Goal: Task Accomplishment & Management: Use online tool/utility

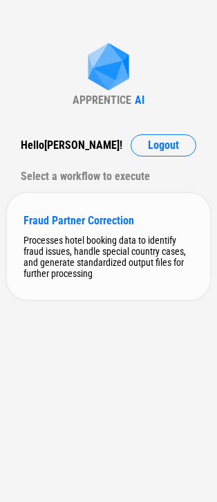
click at [47, 225] on div "Fraud Partner Correction" at bounding box center [109, 220] width 170 height 13
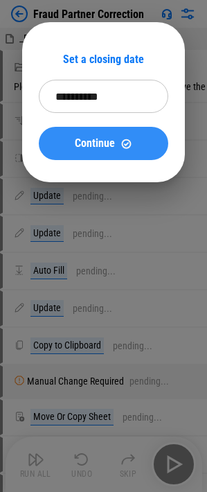
click at [100, 143] on span "Continue" at bounding box center [95, 143] width 40 height 11
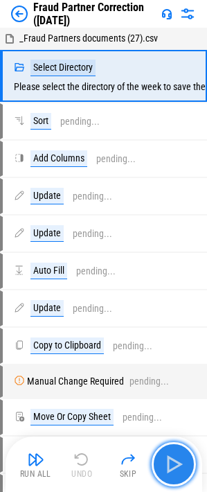
click at [172, 465] on img "button" at bounding box center [174, 464] width 22 height 22
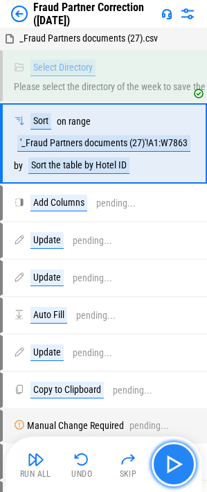
click at [181, 461] on img "button" at bounding box center [174, 464] width 22 height 22
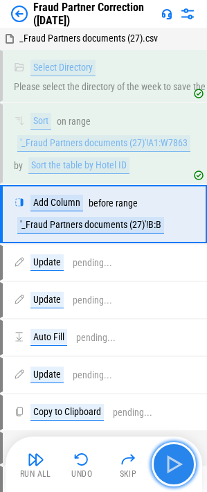
click at [181, 461] on img "button" at bounding box center [174, 464] width 22 height 22
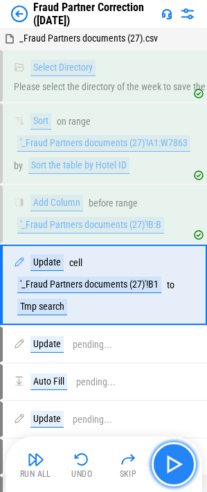
click at [181, 461] on img "button" at bounding box center [174, 464] width 22 height 22
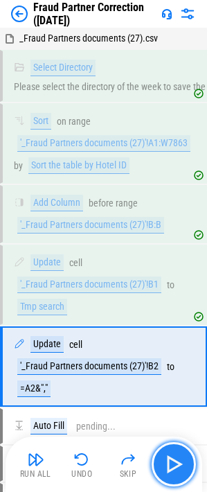
click at [181, 461] on img "button" at bounding box center [174, 464] width 22 height 22
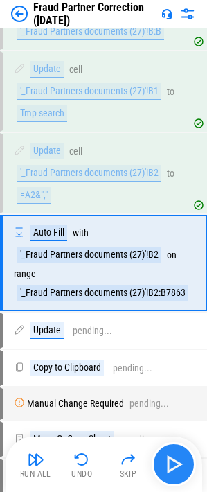
scroll to position [211, 0]
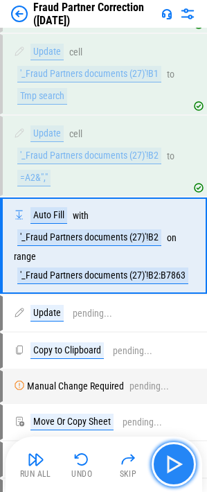
click at [181, 461] on img "button" at bounding box center [174, 464] width 22 height 22
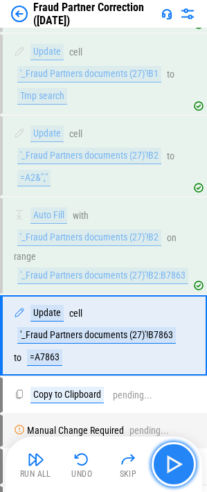
click at [181, 461] on img "button" at bounding box center [174, 464] width 22 height 22
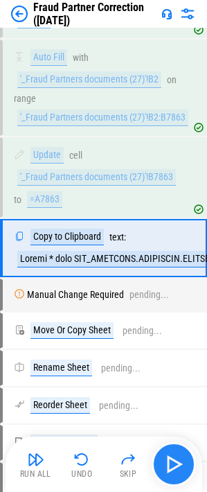
scroll to position [371, 0]
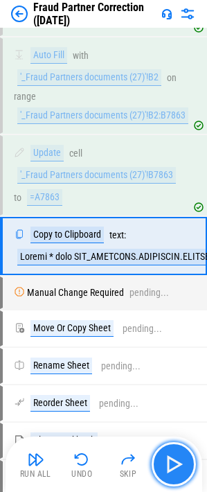
click at [181, 461] on img "button" at bounding box center [174, 464] width 22 height 22
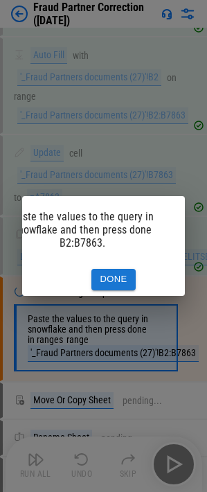
scroll to position [0, 45]
click at [107, 274] on button "Done" at bounding box center [112, 279] width 44 height 21
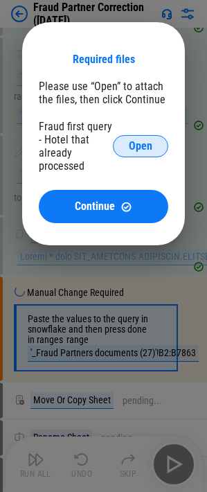
click at [141, 141] on span "Open" at bounding box center [141, 146] width 24 height 11
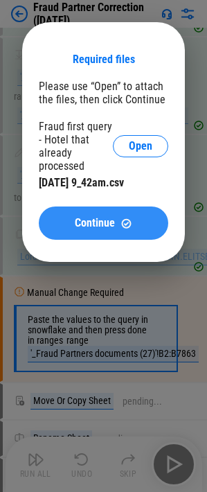
click at [104, 225] on span "Continue" at bounding box center [95, 222] width 40 height 11
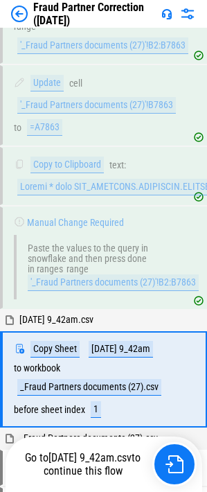
scroll to position [574, 0]
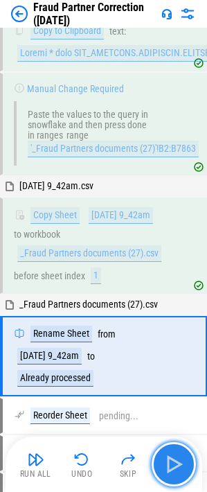
click at [172, 463] on img "button" at bounding box center [174, 464] width 22 height 22
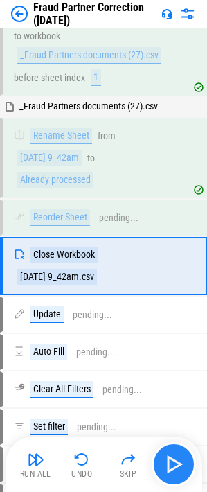
scroll to position [792, 0]
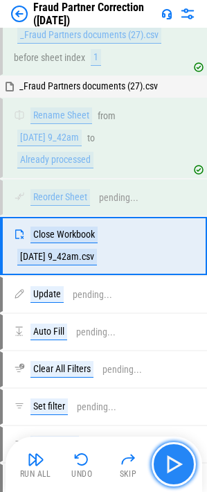
click at [172, 463] on img "button" at bounding box center [174, 464] width 22 height 22
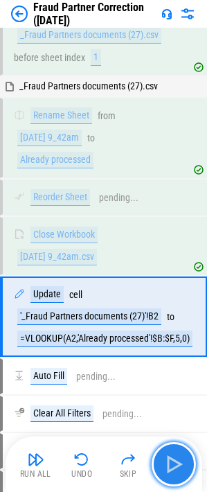
click at [172, 463] on img "button" at bounding box center [174, 464] width 22 height 22
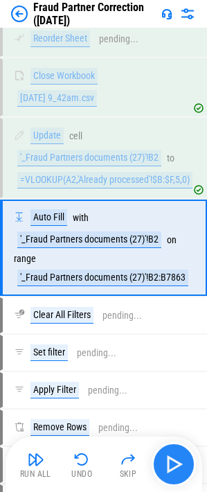
scroll to position [953, 0]
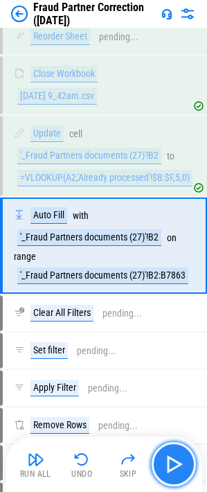
click at [172, 463] on img "button" at bounding box center [174, 464] width 22 height 22
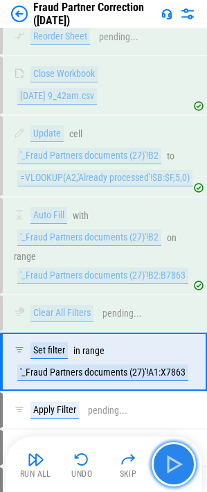
click at [172, 463] on img "button" at bounding box center [174, 464] width 22 height 22
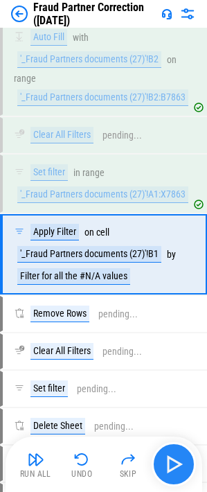
scroll to position [1139, 0]
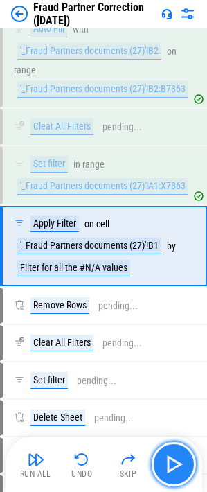
click at [172, 463] on img "button" at bounding box center [174, 464] width 22 height 22
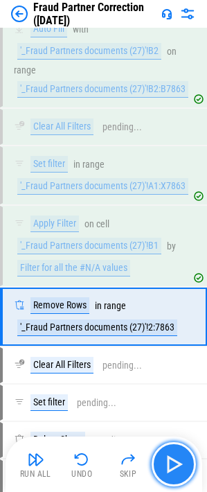
click at [172, 463] on img "button" at bounding box center [174, 464] width 22 height 22
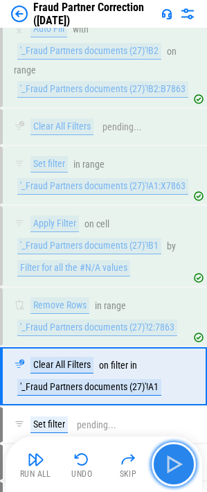
click at [172, 463] on img "button" at bounding box center [174, 464] width 22 height 22
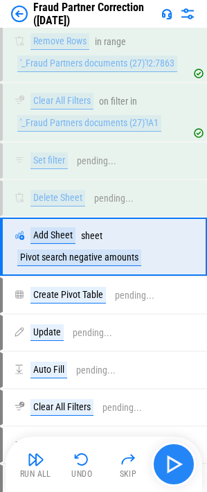
scroll to position [1404, 0]
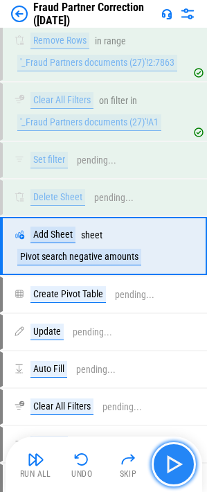
click at [172, 463] on img "button" at bounding box center [174, 464] width 22 height 22
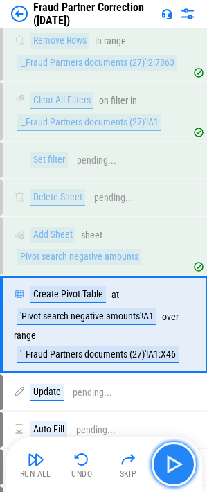
click at [172, 463] on img "button" at bounding box center [174, 464] width 22 height 22
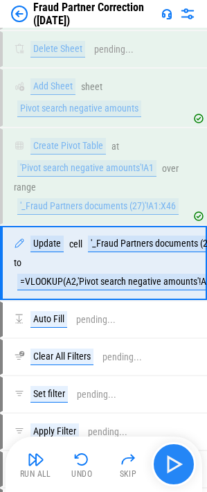
scroll to position [1569, 0]
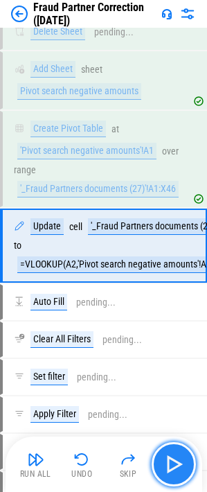
click at [170, 464] on img "button" at bounding box center [174, 464] width 22 height 22
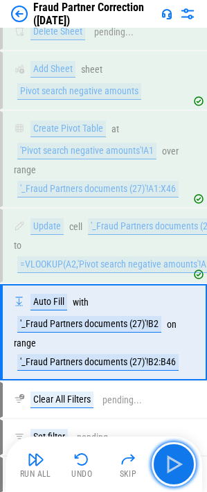
click at [170, 460] on img "button" at bounding box center [174, 464] width 22 height 22
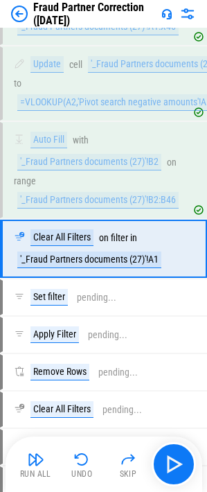
scroll to position [1734, 0]
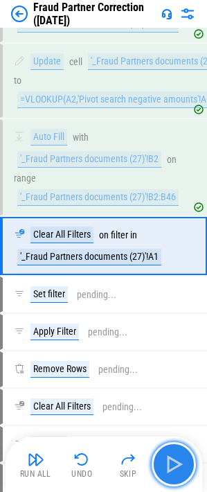
click at [177, 465] on img "button" at bounding box center [174, 464] width 22 height 22
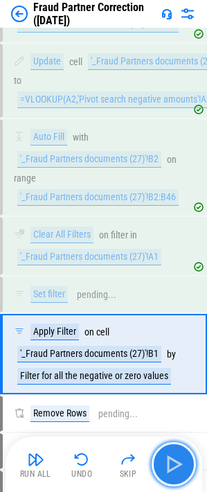
click at [177, 465] on img "button" at bounding box center [174, 464] width 22 height 22
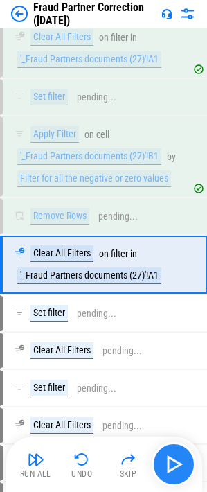
scroll to position [1950, 0]
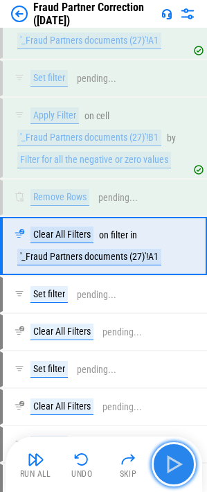
click at [177, 465] on img "button" at bounding box center [174, 464] width 22 height 22
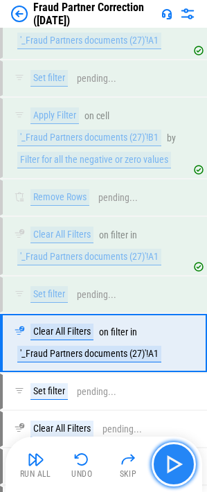
click at [177, 465] on img "button" at bounding box center [174, 464] width 22 height 22
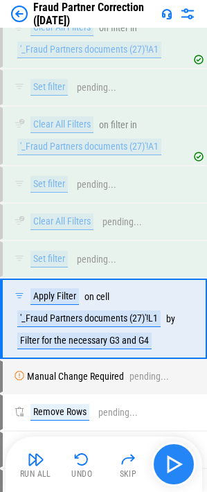
scroll to position [2230, 0]
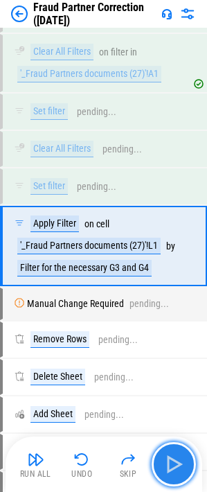
click at [177, 465] on img "button" at bounding box center [174, 464] width 22 height 22
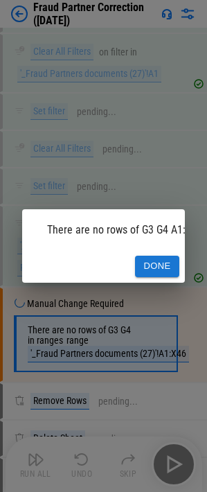
scroll to position [0, 35]
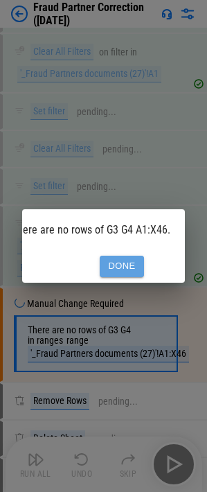
click at [117, 260] on button "Done" at bounding box center [122, 266] width 44 height 21
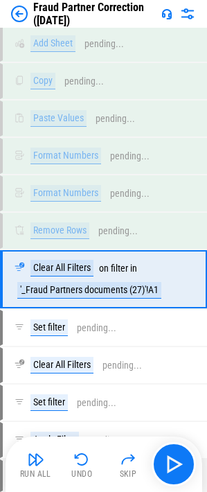
scroll to position [2694, 0]
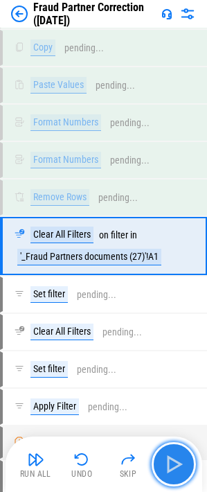
click at [179, 461] on img "button" at bounding box center [174, 464] width 22 height 22
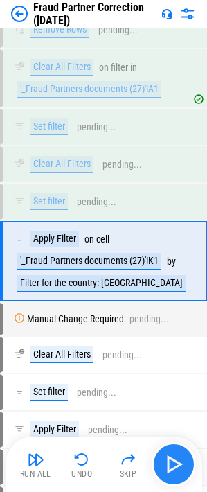
scroll to position [2876, 0]
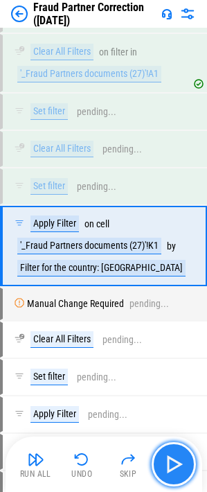
click at [179, 461] on img "button" at bounding box center [174, 464] width 22 height 22
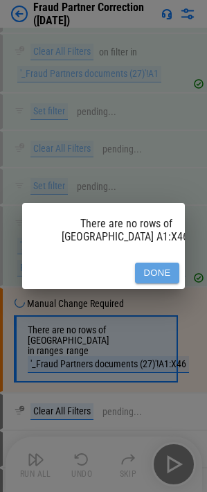
click at [156, 263] on button "Done" at bounding box center [157, 272] width 44 height 21
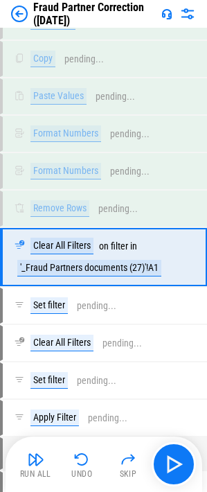
scroll to position [3452, 0]
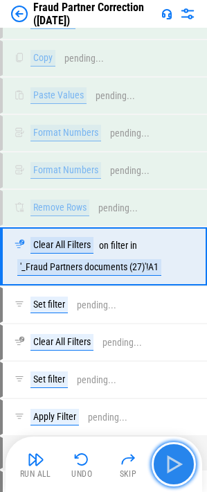
click at [166, 469] on img "button" at bounding box center [174, 464] width 22 height 22
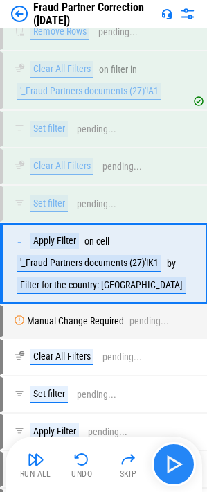
scroll to position [3635, 0]
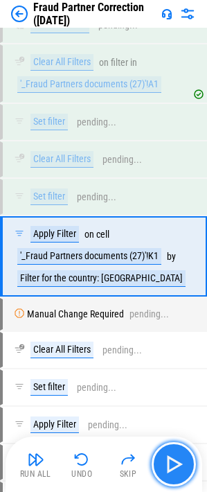
click at [166, 469] on img "button" at bounding box center [174, 464] width 22 height 22
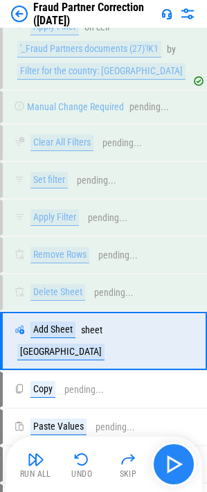
scroll to position [3916, 0]
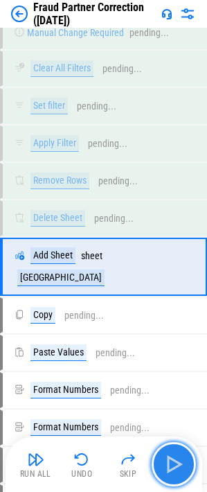
click at [166, 469] on img "button" at bounding box center [174, 464] width 22 height 22
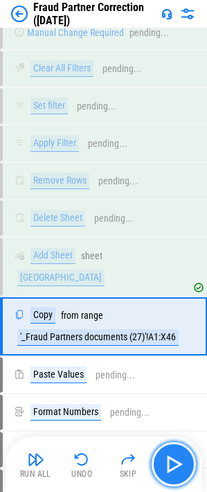
click at [166, 469] on img "button" at bounding box center [174, 464] width 22 height 22
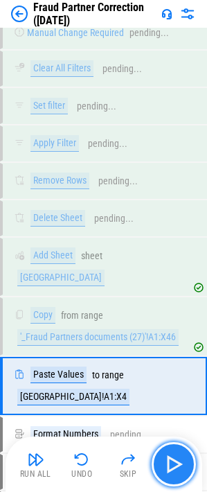
click at [166, 469] on img "button" at bounding box center [174, 464] width 22 height 22
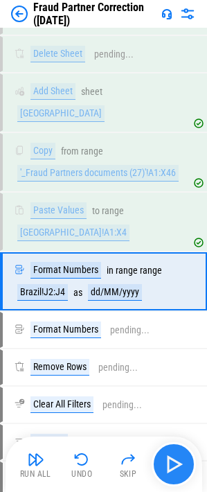
scroll to position [4084, 0]
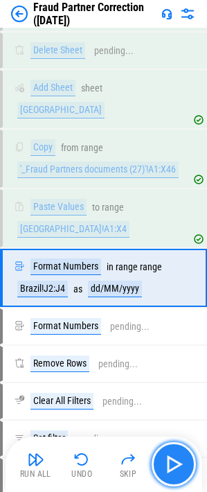
click at [166, 469] on img "button" at bounding box center [174, 464] width 22 height 22
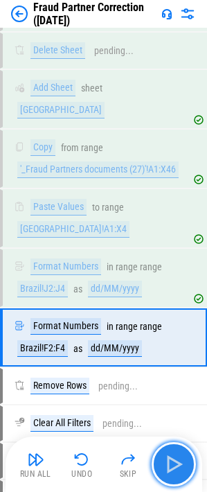
click at [166, 469] on img "button" at bounding box center [174, 464] width 22 height 22
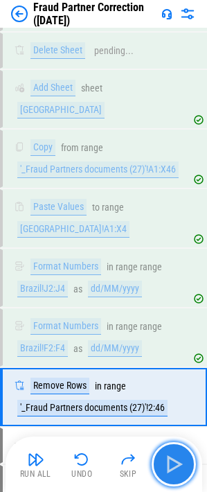
click at [166, 469] on img "button" at bounding box center [174, 464] width 22 height 22
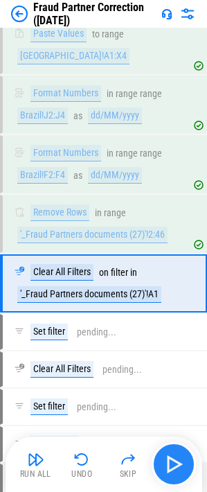
scroll to position [4262, 0]
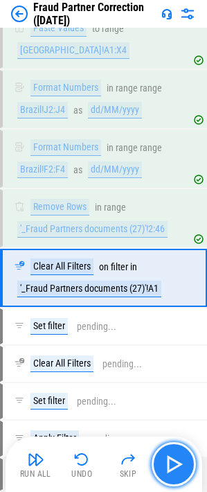
click at [166, 469] on img "button" at bounding box center [174, 464] width 22 height 22
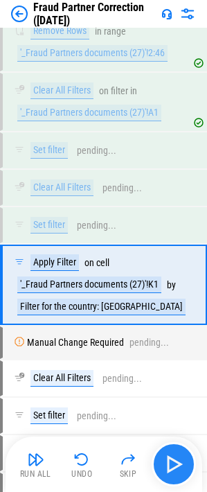
scroll to position [4445, 0]
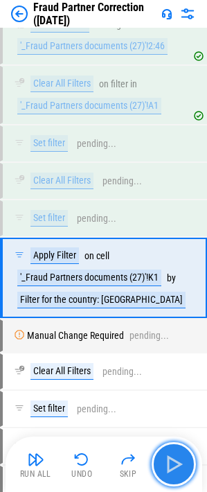
click at [166, 469] on img "button" at bounding box center [174, 464] width 22 height 22
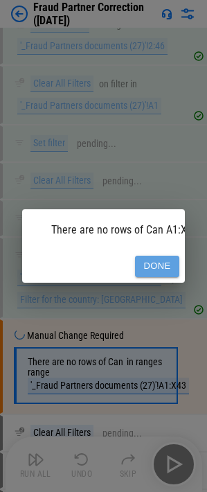
click at [160, 256] on button "Done" at bounding box center [157, 266] width 44 height 21
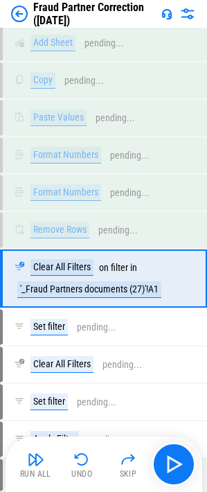
scroll to position [5021, 0]
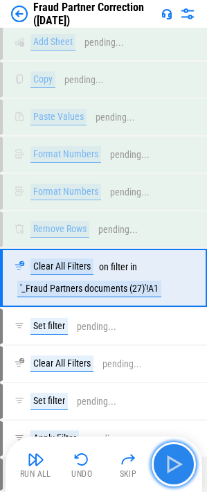
click at [172, 465] on img "button" at bounding box center [174, 464] width 22 height 22
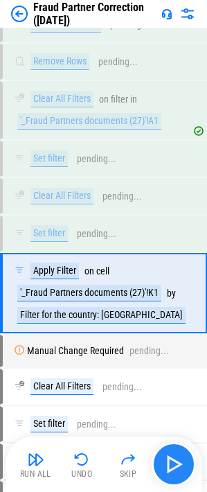
scroll to position [5204, 0]
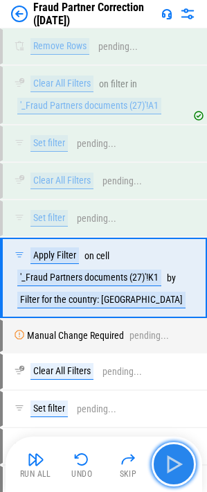
click at [172, 465] on img "button" at bounding box center [174, 464] width 22 height 22
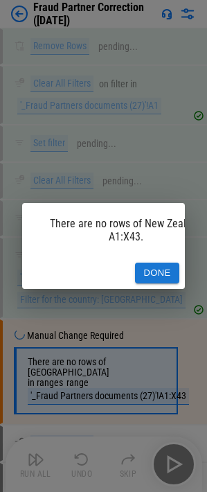
click at [153, 269] on button "Done" at bounding box center [157, 272] width 44 height 21
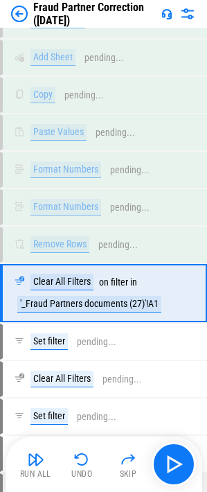
scroll to position [5779, 0]
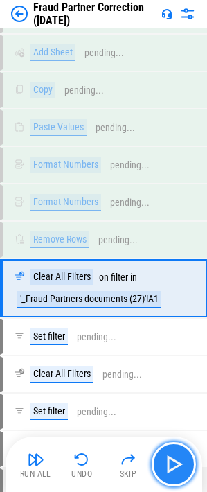
click at [166, 466] on img "button" at bounding box center [174, 464] width 22 height 22
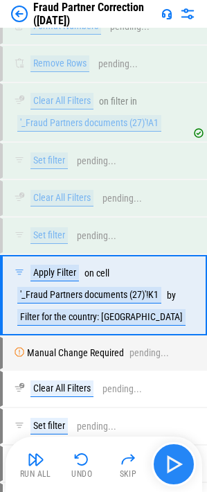
scroll to position [5962, 0]
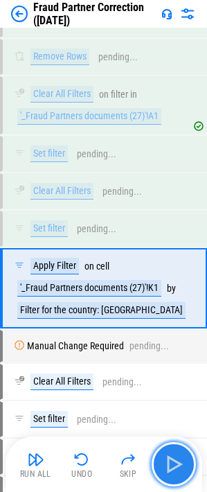
click at [166, 466] on img "button" at bounding box center [174, 464] width 22 height 22
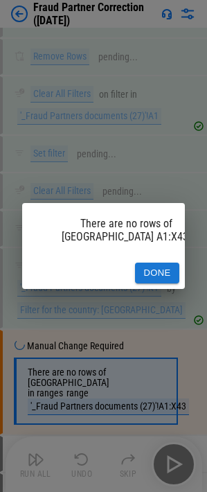
click at [157, 262] on button "Done" at bounding box center [157, 272] width 44 height 21
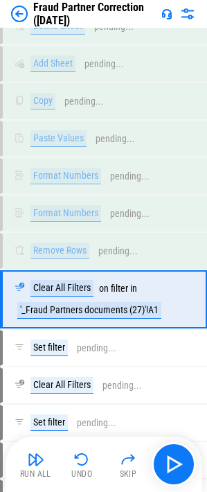
scroll to position [6537, 0]
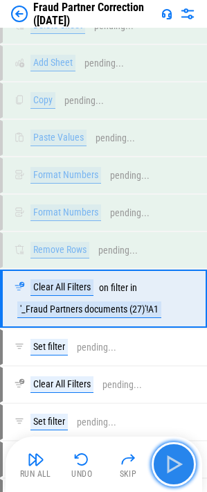
click at [171, 472] on img "button" at bounding box center [174, 464] width 22 height 22
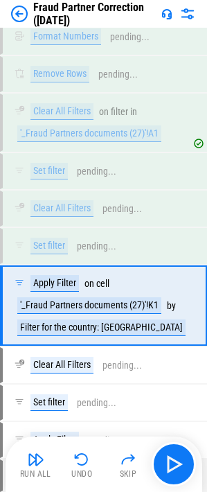
scroll to position [6720, 0]
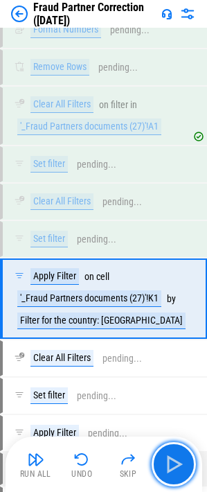
click at [172, 474] on img "button" at bounding box center [174, 464] width 22 height 22
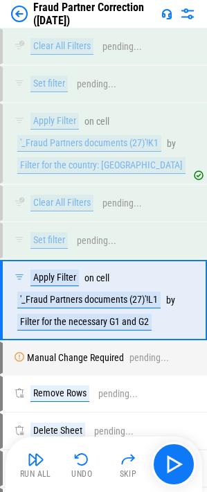
scroll to position [6877, 0]
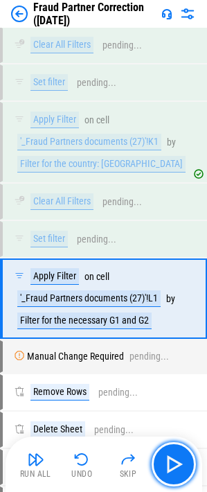
click at [172, 474] on img "button" at bounding box center [174, 464] width 22 height 22
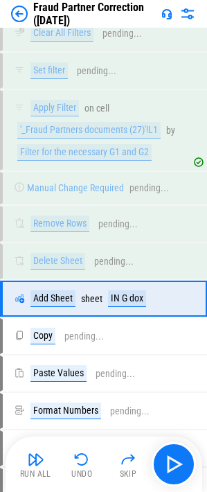
scroll to position [7046, 0]
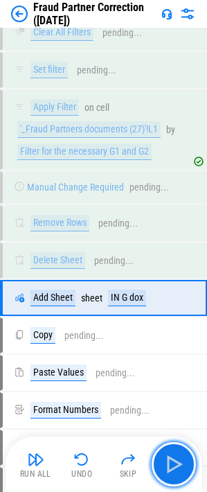
click at [172, 474] on img "button" at bounding box center [174, 464] width 22 height 22
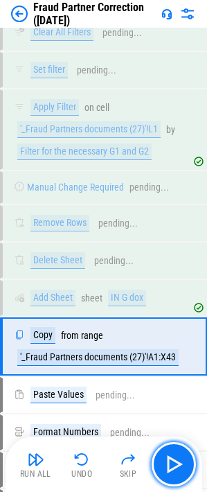
click at [172, 474] on img "button" at bounding box center [174, 464] width 22 height 22
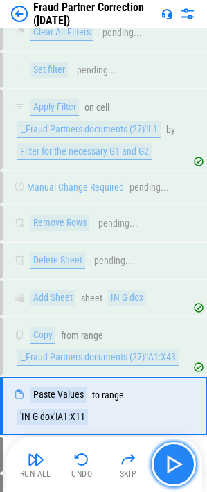
click at [175, 470] on img "button" at bounding box center [174, 464] width 22 height 22
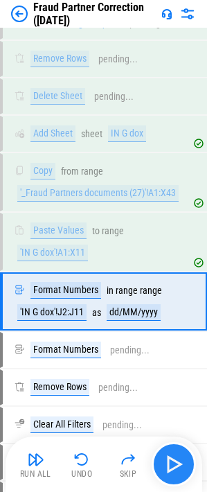
scroll to position [7213, 0]
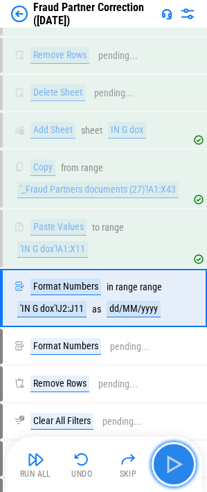
click at [175, 470] on img "button" at bounding box center [174, 464] width 22 height 22
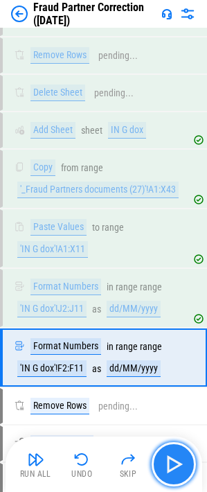
click at [175, 470] on img "button" at bounding box center [174, 464] width 22 height 22
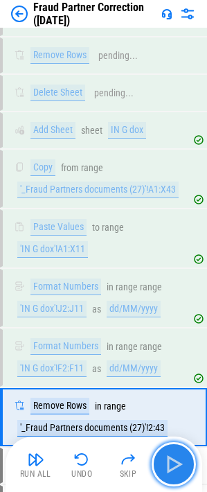
click at [175, 470] on img "button" at bounding box center [174, 464] width 22 height 22
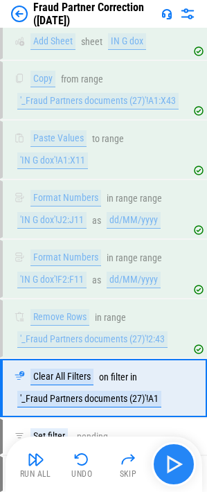
scroll to position [7392, 0]
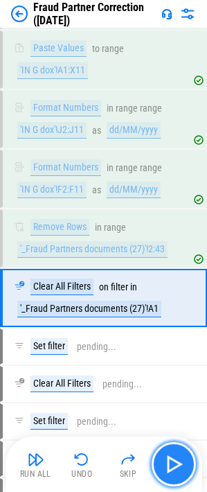
click at [175, 470] on img "button" at bounding box center [174, 464] width 22 height 22
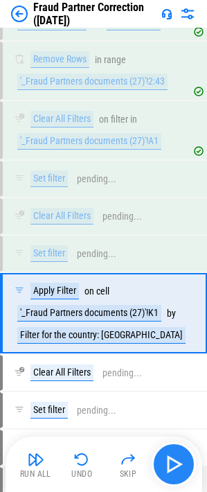
scroll to position [7575, 0]
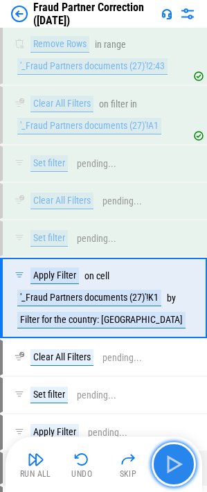
click at [175, 470] on img "button" at bounding box center [174, 464] width 22 height 22
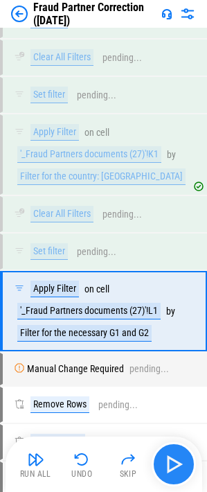
scroll to position [7732, 0]
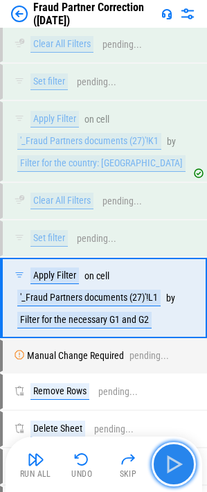
click at [175, 470] on img "button" at bounding box center [174, 464] width 22 height 22
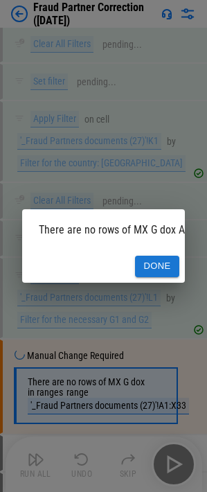
click at [166, 257] on button "Done" at bounding box center [157, 266] width 44 height 21
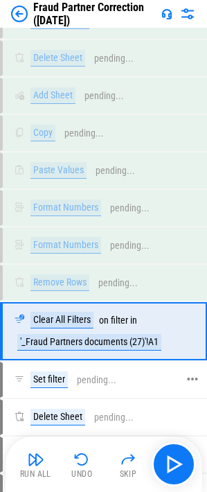
scroll to position [8195, 0]
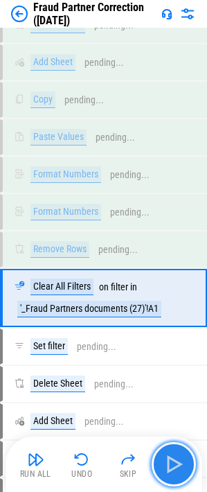
click at [173, 464] on img "button" at bounding box center [174, 464] width 22 height 22
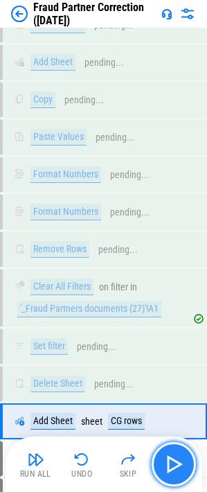
click at [173, 464] on img "button" at bounding box center [174, 464] width 22 height 22
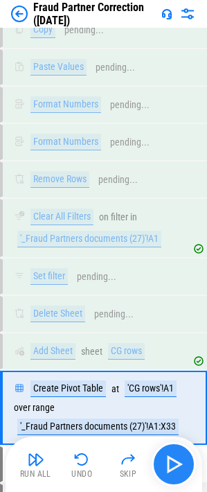
scroll to position [8375, 0]
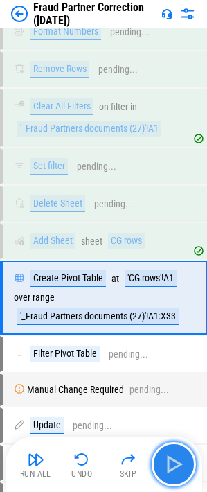
click at [173, 464] on img "button" at bounding box center [174, 464] width 22 height 22
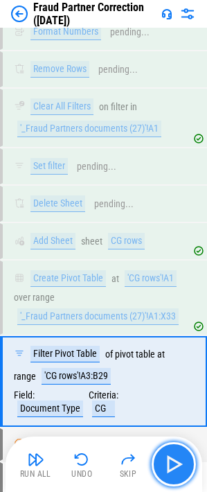
click at [177, 463] on img "button" at bounding box center [174, 464] width 22 height 22
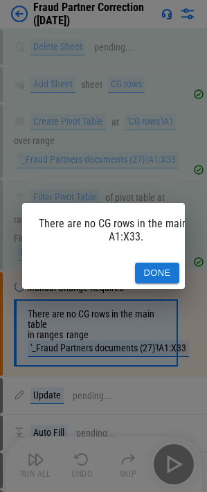
scroll to position [8558, 0]
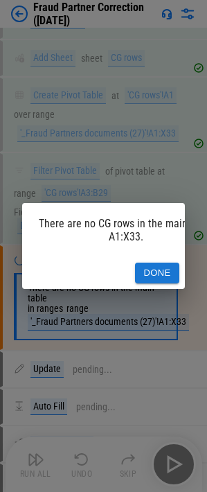
click at [161, 269] on button "Done" at bounding box center [157, 272] width 44 height 21
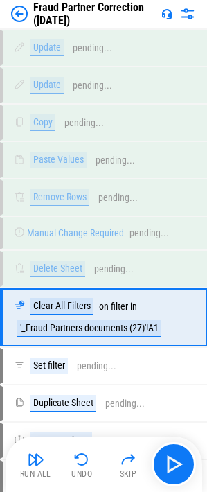
scroll to position [9496, 0]
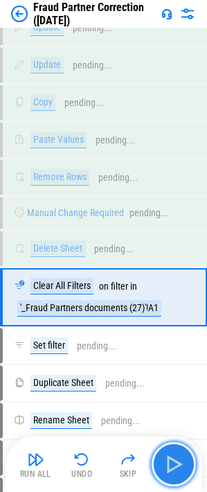
click at [177, 461] on img "button" at bounding box center [174, 464] width 22 height 22
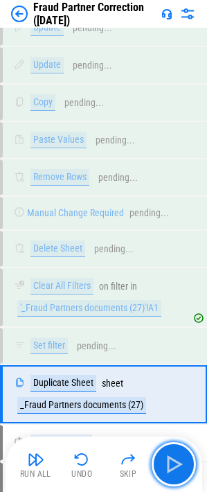
click at [178, 461] on img "button" at bounding box center [174, 464] width 22 height 22
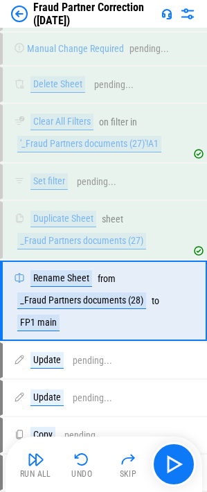
scroll to position [9663, 0]
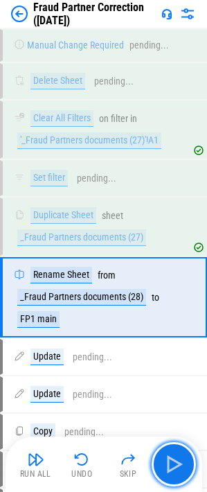
click at [178, 461] on img "button" at bounding box center [174, 464] width 22 height 22
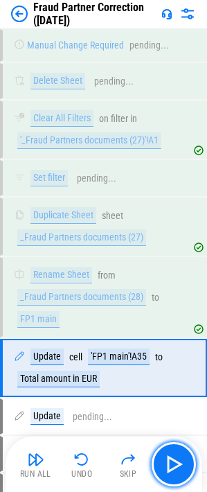
click at [178, 461] on img "button" at bounding box center [174, 464] width 22 height 22
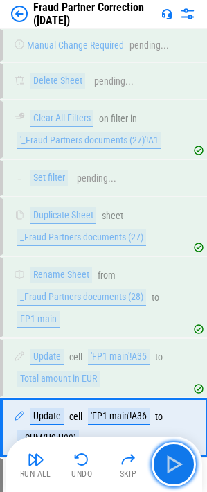
click at [178, 461] on img "button" at bounding box center [174, 464] width 22 height 22
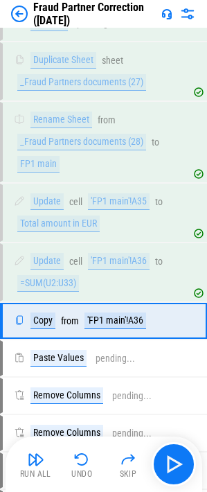
scroll to position [9842, 0]
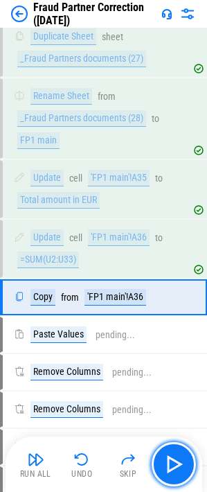
click at [178, 461] on img "button" at bounding box center [174, 464] width 22 height 22
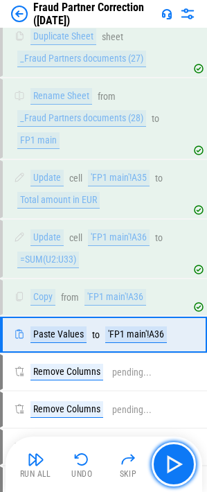
click at [178, 461] on img "button" at bounding box center [174, 464] width 22 height 22
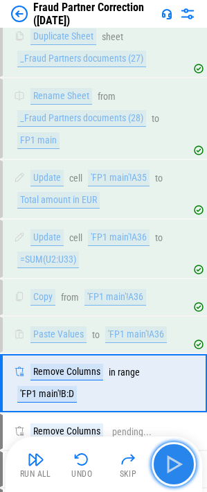
click at [175, 458] on img "button" at bounding box center [174, 464] width 22 height 22
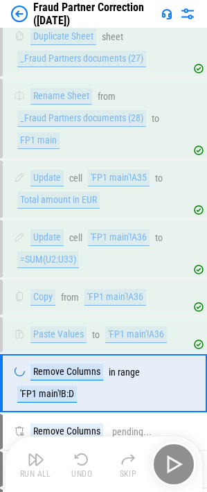
click at [175, 458] on div "Run All Undo Skip" at bounding box center [105, 464] width 183 height 44
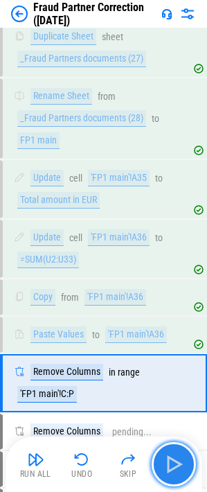
click at [175, 458] on img "button" at bounding box center [174, 464] width 22 height 22
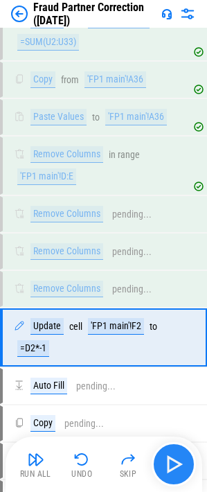
scroll to position [10100, 0]
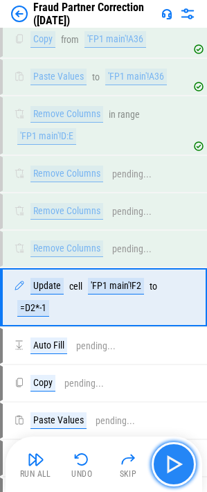
click at [175, 458] on img "button" at bounding box center [174, 464] width 22 height 22
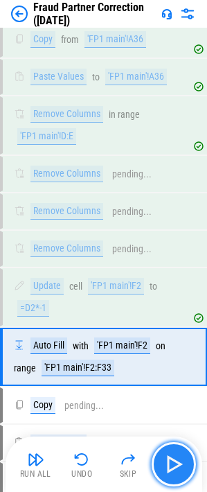
click at [175, 458] on img "button" at bounding box center [174, 464] width 22 height 22
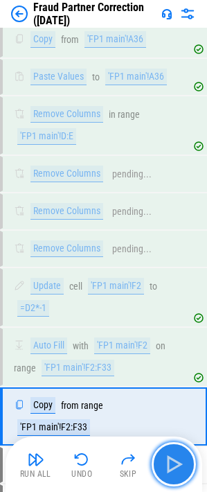
click at [175, 458] on img "button" at bounding box center [174, 464] width 22 height 22
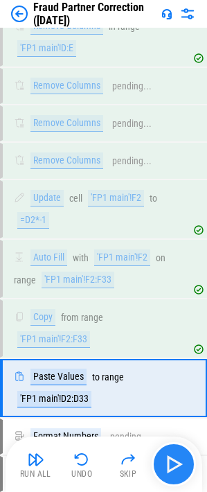
scroll to position [10278, 0]
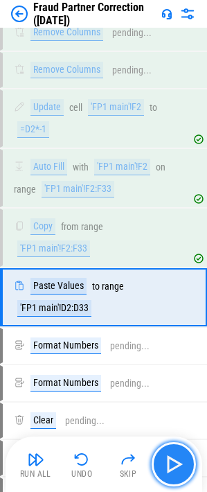
click at [175, 458] on img "button" at bounding box center [174, 464] width 22 height 22
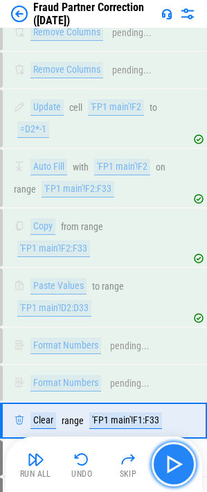
click at [175, 458] on img "button" at bounding box center [174, 464] width 22 height 22
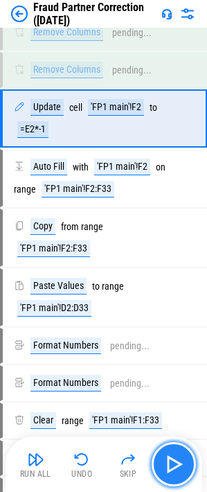
click at [175, 458] on img "button" at bounding box center [174, 464] width 22 height 22
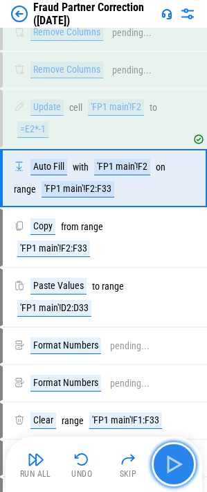
click at [175, 458] on img "button" at bounding box center [174, 464] width 22 height 22
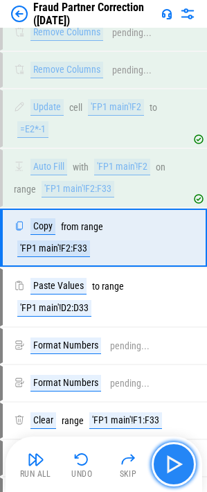
click at [175, 458] on img "button" at bounding box center [174, 464] width 22 height 22
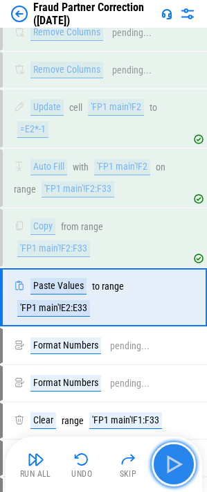
click at [175, 458] on img "button" at bounding box center [174, 464] width 22 height 22
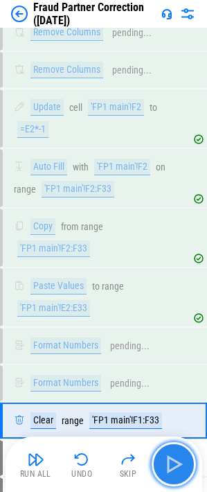
click at [175, 458] on img "button" at bounding box center [174, 464] width 22 height 22
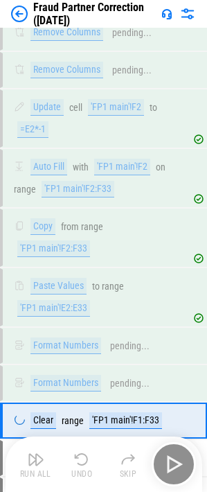
click at [175, 458] on div "Run All Undo Skip" at bounding box center [105, 464] width 183 height 44
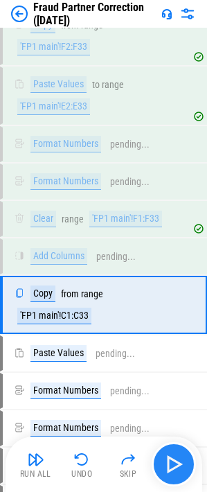
scroll to position [10487, 0]
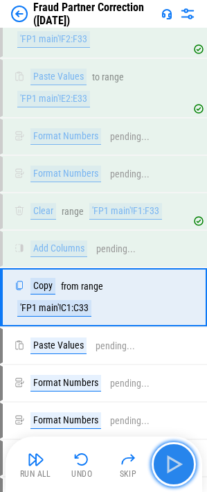
click at [175, 458] on img "button" at bounding box center [174, 464] width 22 height 22
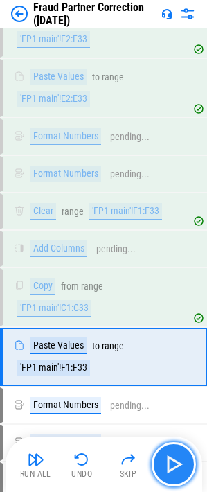
click at [175, 458] on img "button" at bounding box center [174, 464] width 22 height 22
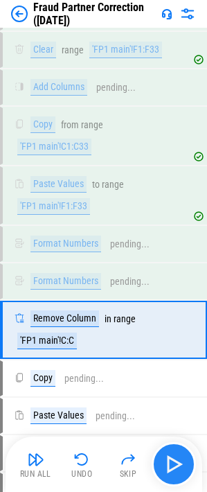
scroll to position [10681, 0]
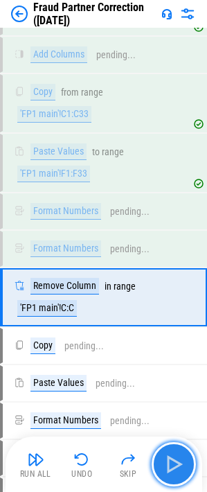
click at [175, 458] on img "button" at bounding box center [174, 464] width 22 height 22
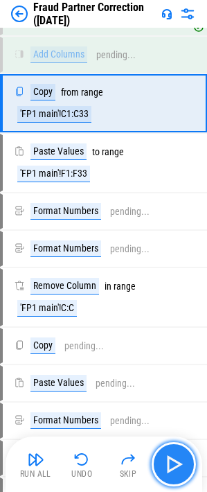
click at [175, 458] on img "button" at bounding box center [174, 464] width 22 height 22
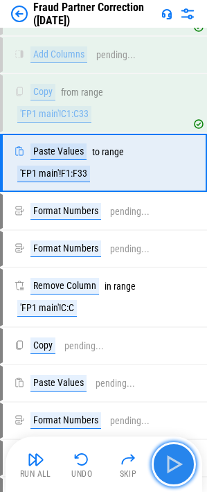
click at [175, 458] on img "button" at bounding box center [174, 464] width 22 height 22
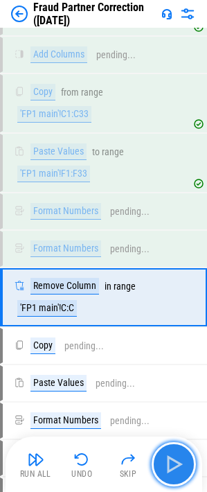
click at [175, 458] on img "button" at bounding box center [174, 464] width 22 height 22
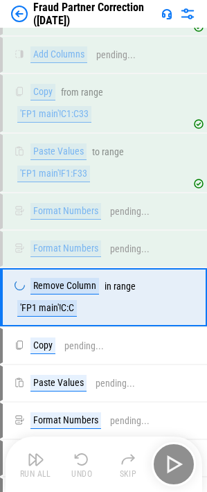
click at [175, 458] on div "Run All Undo Skip" at bounding box center [105, 464] width 183 height 44
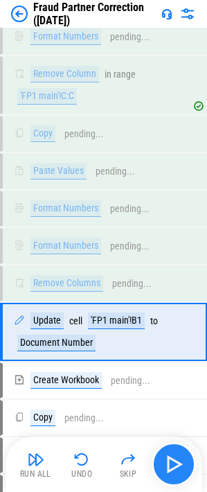
scroll to position [10928, 0]
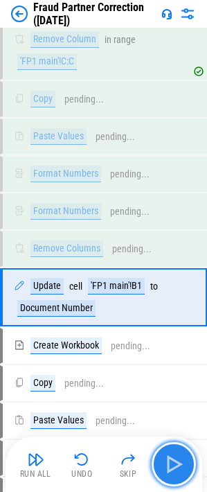
click at [175, 458] on img "button" at bounding box center [174, 464] width 22 height 22
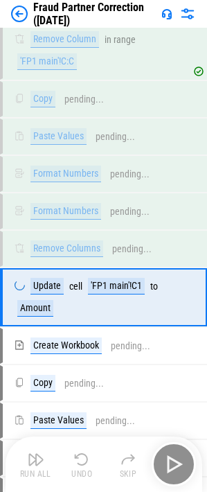
click at [175, 458] on div "Run All Undo Skip" at bounding box center [105, 464] width 183 height 44
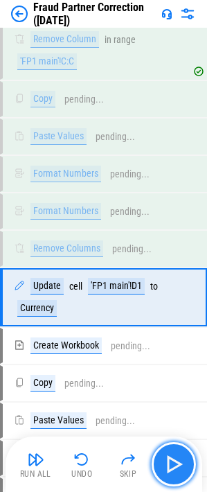
click at [175, 458] on img "button" at bounding box center [174, 464] width 22 height 22
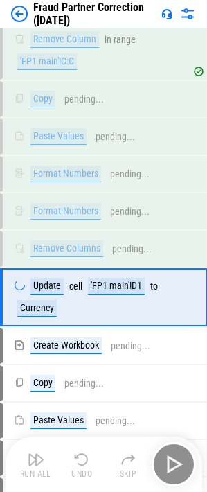
click at [175, 458] on div "Run All Undo Skip" at bounding box center [105, 464] width 183 height 44
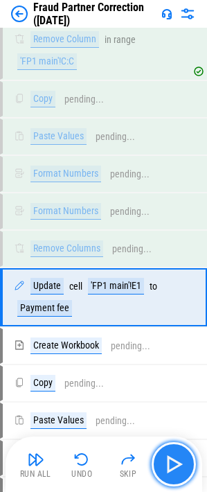
click at [175, 458] on img "button" at bounding box center [174, 464] width 22 height 22
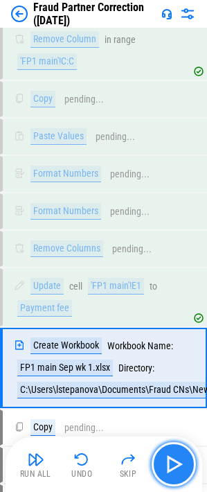
click at [175, 458] on img "button" at bounding box center [174, 464] width 22 height 22
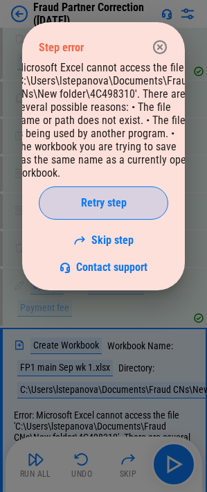
click at [107, 202] on span "Retry step" at bounding box center [104, 202] width 46 height 11
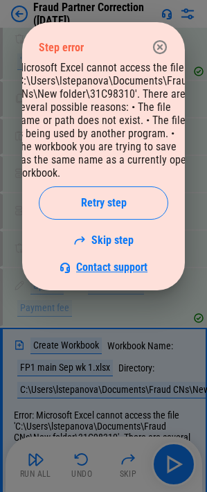
click at [105, 262] on span "Contact support" at bounding box center [111, 266] width 71 height 13
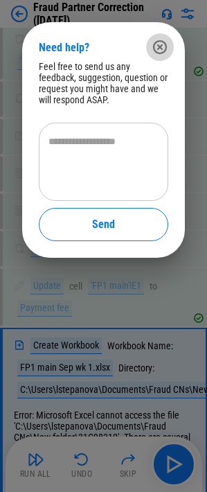
click at [157, 51] on icon "button" at bounding box center [160, 47] width 17 height 17
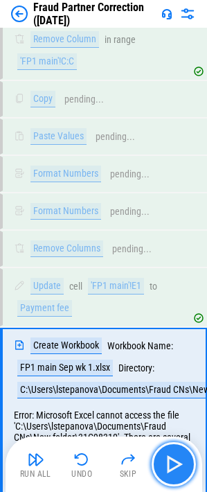
click at [169, 468] on img "button" at bounding box center [174, 464] width 22 height 22
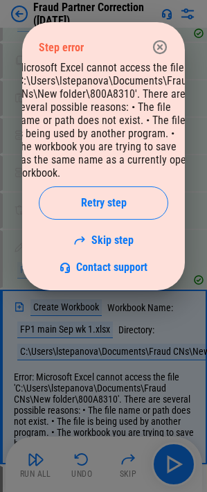
scroll to position [10997, 0]
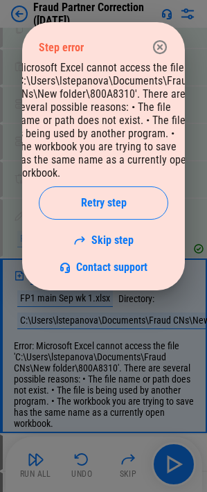
drag, startPoint x: 71, startPoint y: 381, endPoint x: 6, endPoint y: 349, distance: 73.1
click at [6, 349] on div at bounding box center [103, 246] width 207 height 492
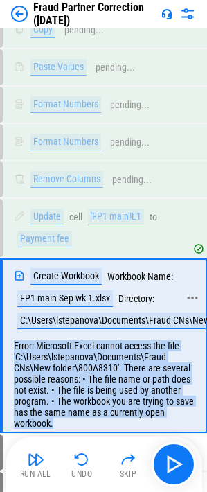
drag, startPoint x: 62, startPoint y: 377, endPoint x: 55, endPoint y: 285, distance: 92.4
click at [55, 285] on div "Create Workbook Workbook Name: FP1 main Sep wk 1.xlsx Directory: C:\Users\lstep…" at bounding box center [103, 345] width 207 height 175
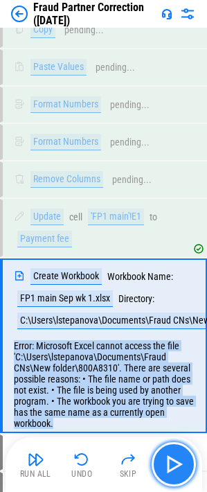
click at [170, 471] on img "button" at bounding box center [174, 464] width 22 height 22
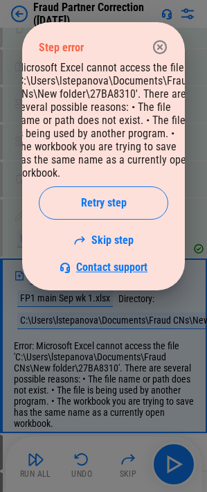
click at [126, 267] on span "Contact support" at bounding box center [111, 266] width 71 height 13
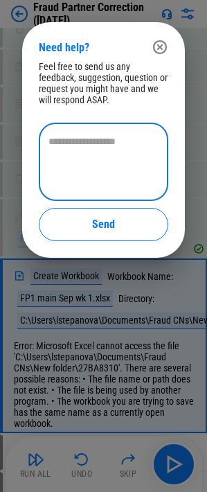
click at [90, 148] on textarea at bounding box center [103, 161] width 110 height 55
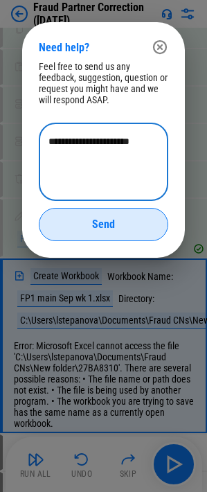
type textarea "**********"
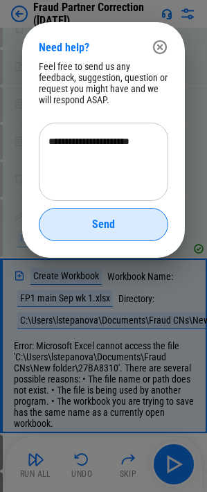
click at [99, 224] on span "Send" at bounding box center [103, 224] width 23 height 11
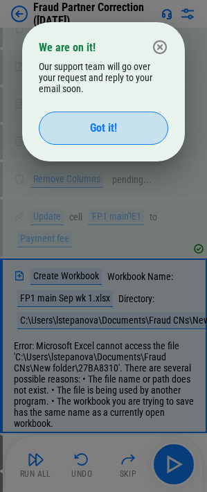
click at [112, 129] on span "Got it!" at bounding box center [103, 128] width 27 height 11
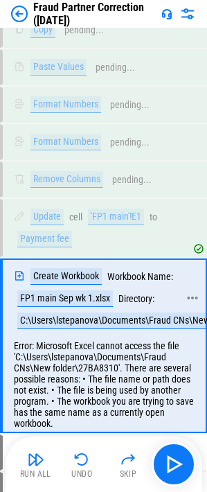
scroll to position [11066, 0]
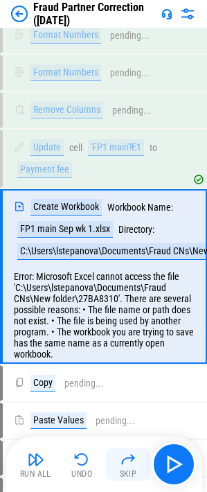
click at [127, 461] on img "button" at bounding box center [128, 459] width 17 height 17
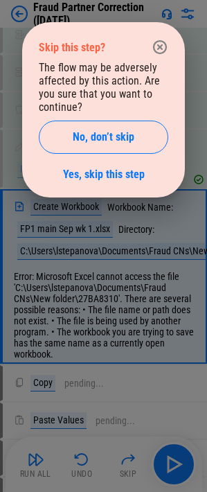
click at [163, 44] on icon "button" at bounding box center [160, 47] width 17 height 17
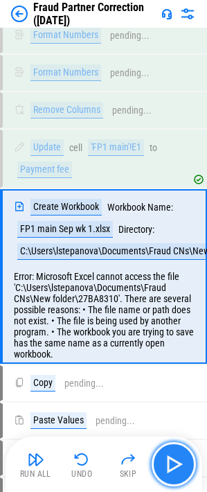
click at [178, 467] on img "button" at bounding box center [174, 464] width 22 height 22
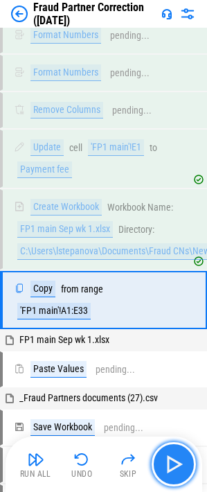
click at [172, 463] on img "button" at bounding box center [174, 464] width 22 height 22
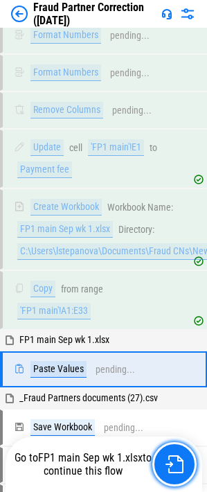
click at [172, 463] on img "button" at bounding box center [175, 464] width 18 height 18
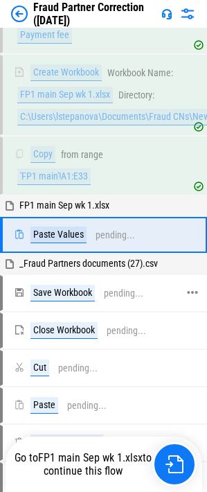
scroll to position [11343, 0]
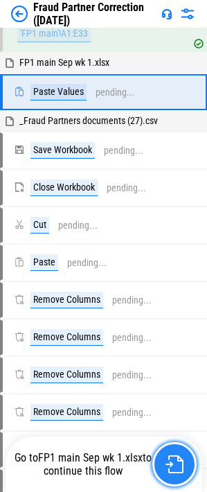
click at [169, 467] on img "button" at bounding box center [175, 464] width 18 height 18
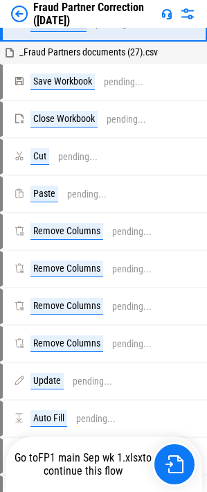
scroll to position [11413, 0]
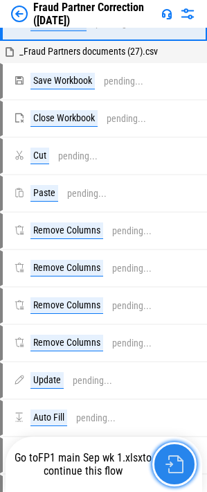
click at [177, 462] on img "button" at bounding box center [175, 464] width 18 height 18
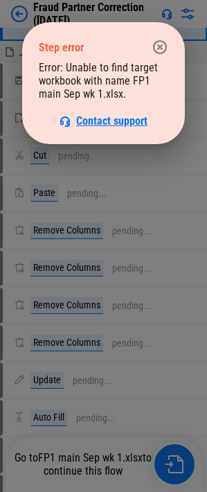
click at [92, 121] on span "Contact support" at bounding box center [111, 120] width 71 height 13
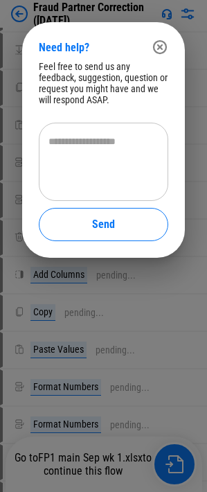
scroll to position [11843, 0]
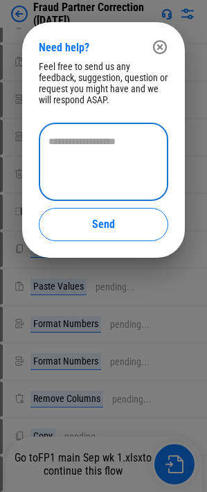
click at [98, 152] on textarea at bounding box center [103, 161] width 110 height 55
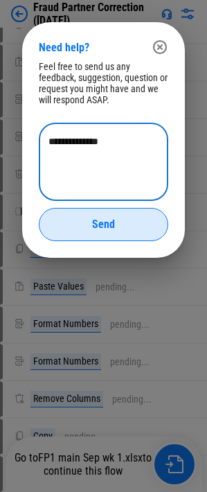
type textarea "**********"
click at [75, 234] on button "Send" at bounding box center [104, 224] width 130 height 33
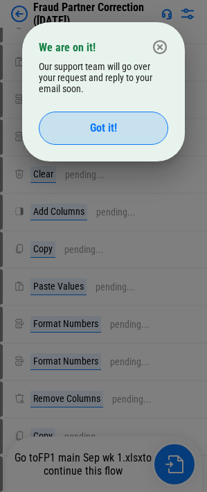
click at [117, 134] on button "Got it!" at bounding box center [104, 128] width 130 height 33
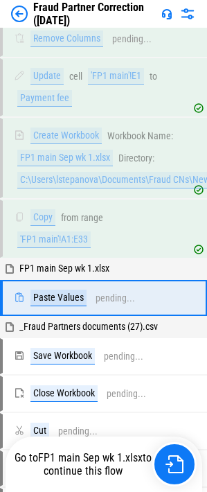
scroll to position [11012, 0]
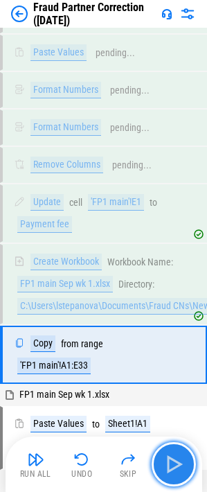
click at [169, 457] on img "button" at bounding box center [174, 464] width 22 height 22
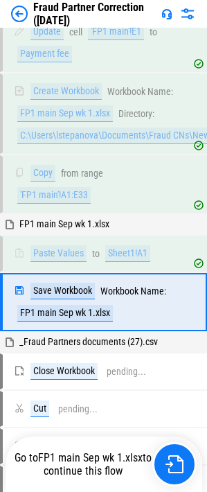
scroll to position [11187, 0]
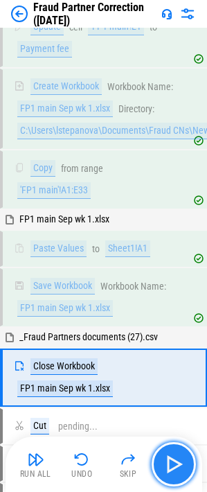
click at [179, 470] on img "button" at bounding box center [174, 464] width 22 height 22
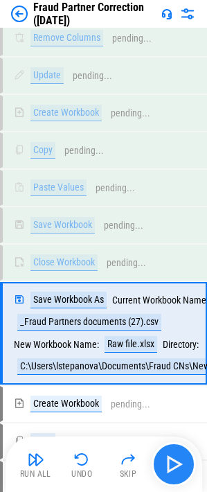
scroll to position [12471, 0]
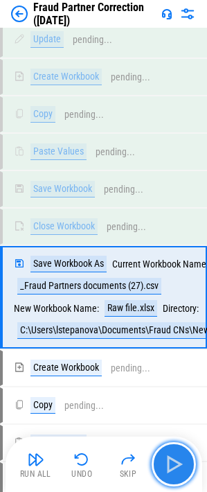
click at [177, 462] on img "button" at bounding box center [174, 464] width 22 height 22
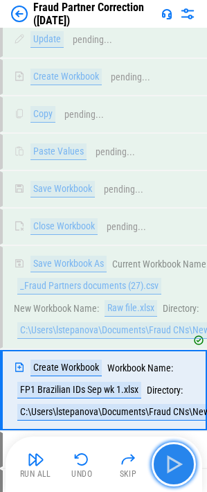
click at [167, 459] on img "button" at bounding box center [174, 464] width 22 height 22
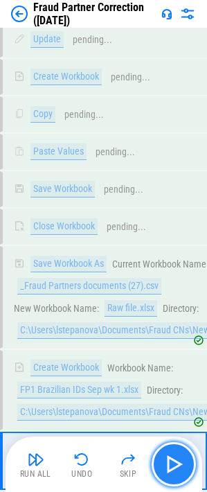
click at [175, 461] on img "button" at bounding box center [174, 464] width 22 height 22
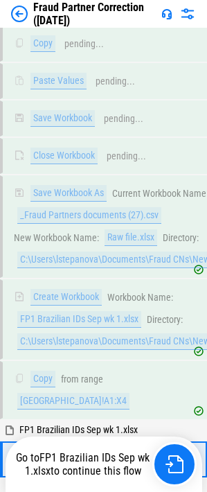
scroll to position [12682, 0]
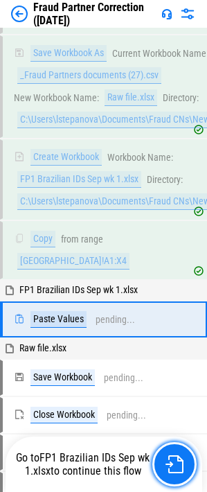
click at [175, 461] on img "button" at bounding box center [175, 464] width 18 height 18
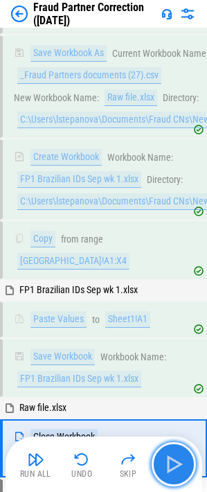
click at [177, 465] on img "button" at bounding box center [174, 464] width 22 height 22
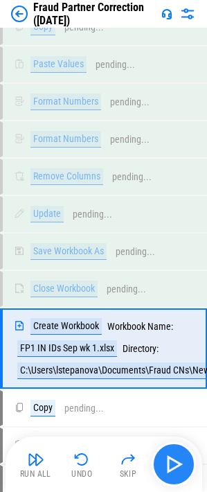
scroll to position [19754, 0]
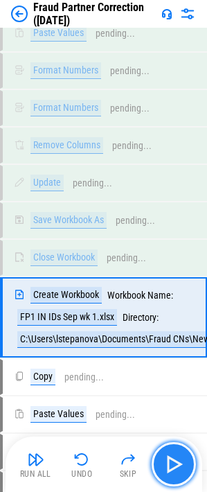
click at [177, 465] on img "button" at bounding box center [174, 464] width 22 height 22
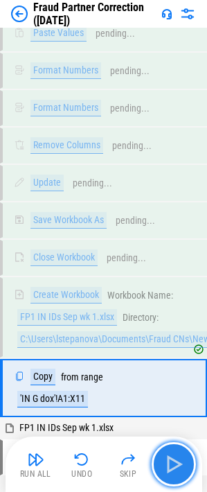
click at [174, 462] on img "button" at bounding box center [174, 464] width 22 height 22
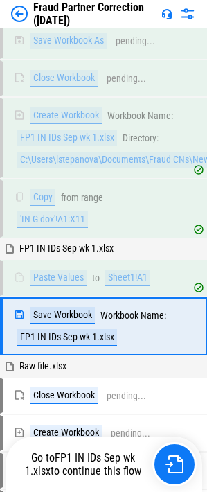
scroll to position [19943, 0]
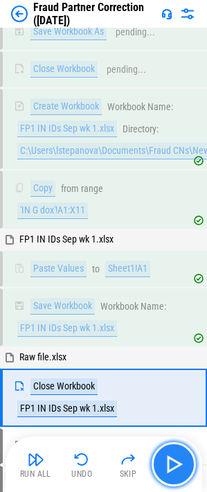
click at [176, 463] on img "button" at bounding box center [174, 464] width 22 height 22
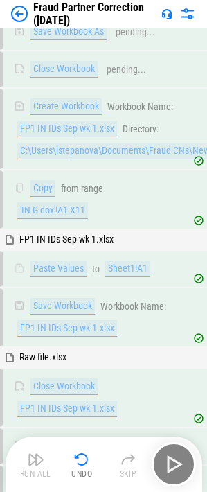
click at [176, 463] on div "Run All Undo Skip" at bounding box center [105, 464] width 183 height 44
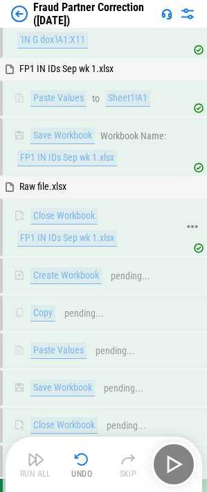
scroll to position [20128, 0]
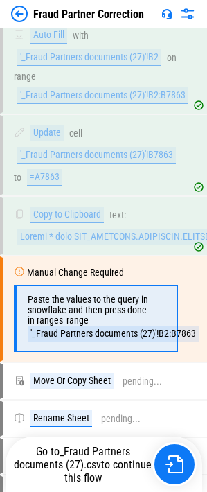
scroll to position [453, 0]
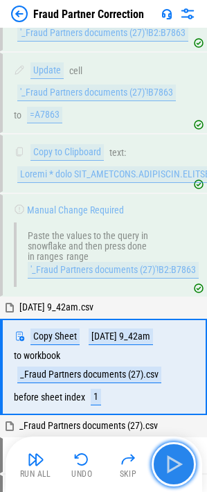
click at [172, 463] on img "button" at bounding box center [174, 464] width 22 height 22
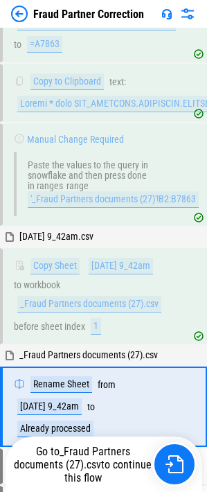
scroll to position [684, 0]
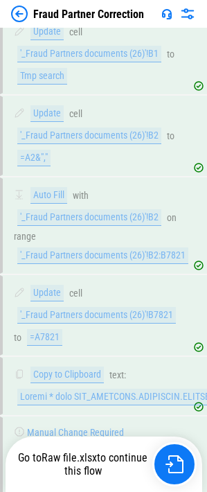
scroll to position [277, 0]
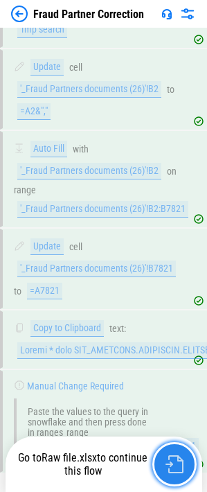
click at [173, 463] on img "button" at bounding box center [175, 464] width 18 height 18
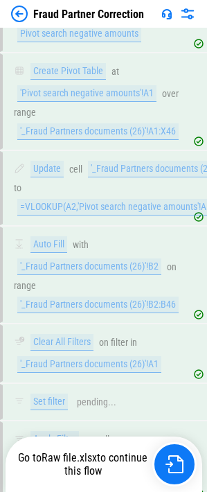
scroll to position [1870, 0]
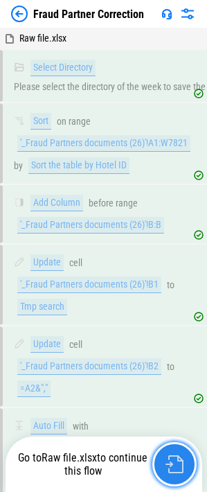
click at [176, 466] on img "button" at bounding box center [175, 464] width 18 height 18
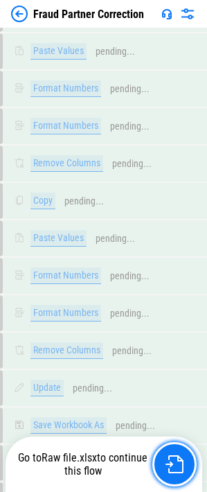
scroll to position [20088, 0]
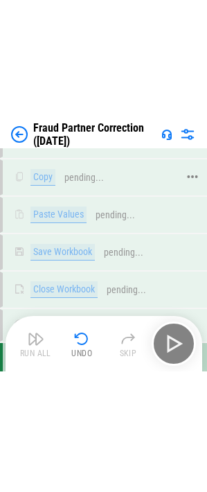
scroll to position [20110, 0]
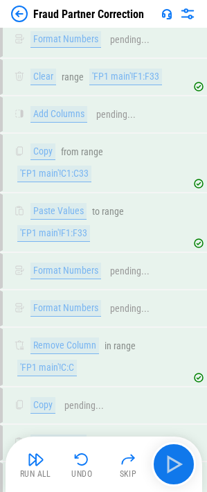
scroll to position [11116, 0]
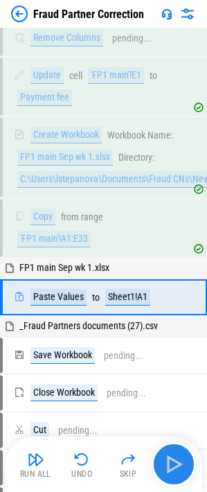
click at [170, 465] on img "button" at bounding box center [174, 464] width 22 height 22
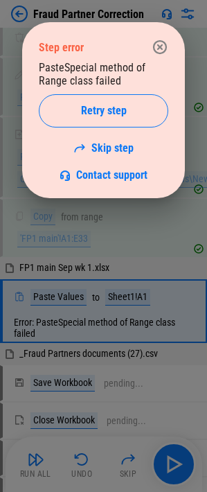
click at [154, 44] on icon "button" at bounding box center [160, 47] width 14 height 14
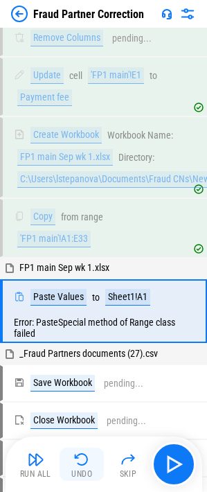
click at [84, 467] on img "button" at bounding box center [81, 459] width 17 height 17
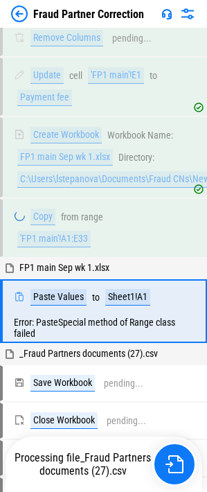
click at [52, 461] on div "Processing file _Fraud Partners documents (27).csv" at bounding box center [83, 464] width 139 height 26
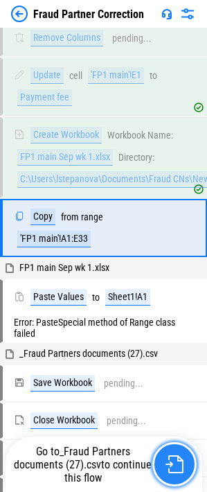
click at [176, 470] on img "button" at bounding box center [175, 464] width 18 height 18
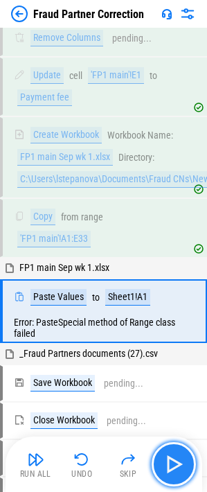
click at [170, 465] on img "button" at bounding box center [174, 464] width 22 height 22
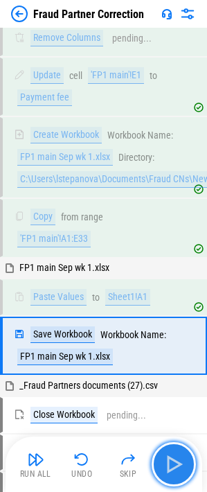
click at [170, 465] on img "button" at bounding box center [174, 464] width 22 height 22
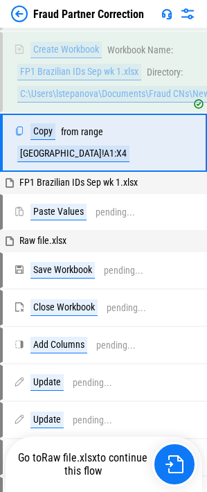
scroll to position [12822, 0]
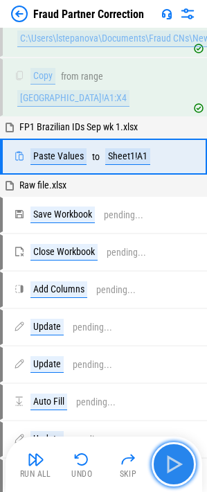
click at [178, 465] on img "button" at bounding box center [174, 464] width 22 height 22
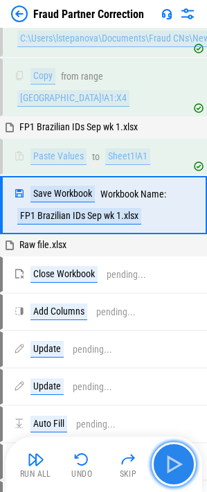
click at [178, 465] on img "button" at bounding box center [174, 464] width 22 height 22
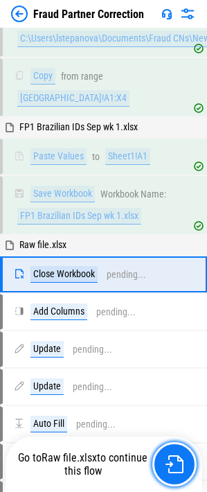
click at [178, 465] on img "button" at bounding box center [175, 464] width 18 height 18
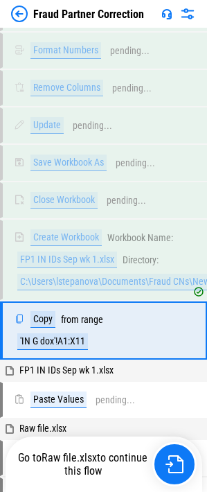
scroll to position [19803, 0]
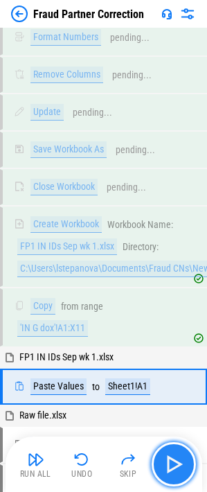
click at [168, 462] on img "button" at bounding box center [174, 464] width 22 height 22
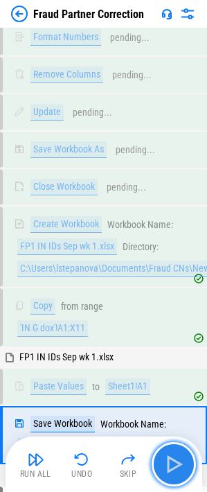
click at [168, 462] on img "button" at bounding box center [174, 464] width 22 height 22
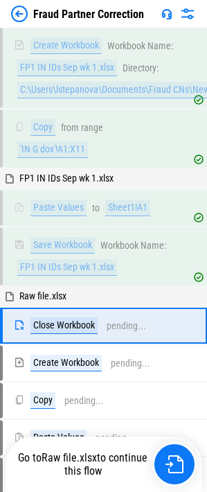
scroll to position [19990, 0]
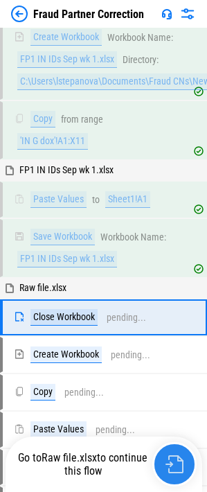
click at [171, 461] on img "button" at bounding box center [175, 464] width 18 height 18
